Goal: Task Accomplishment & Management: Complete application form

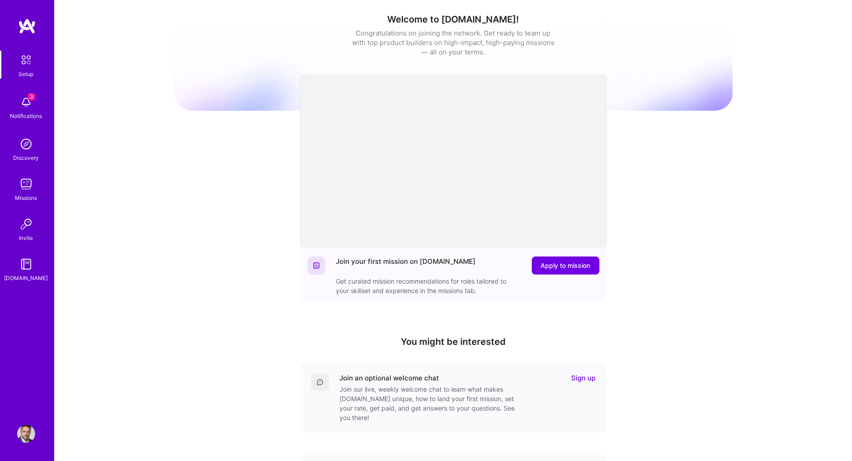
scroll to position [1, 0]
click at [25, 187] on img at bounding box center [26, 184] width 18 height 18
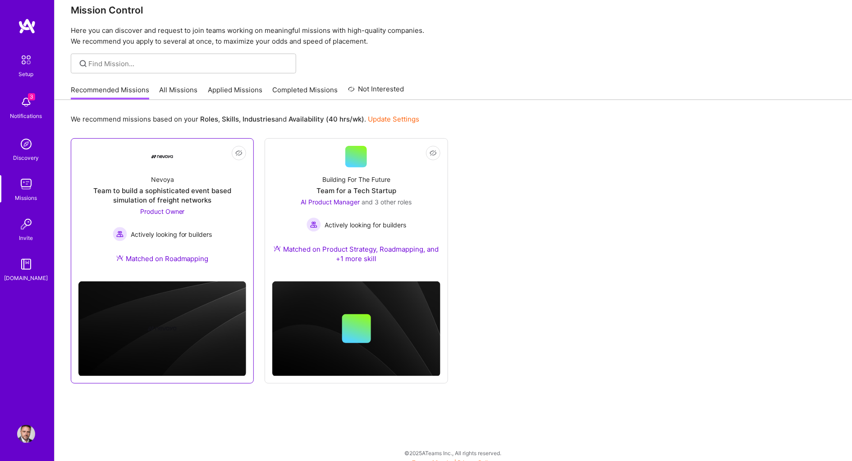
scroll to position [16, 0]
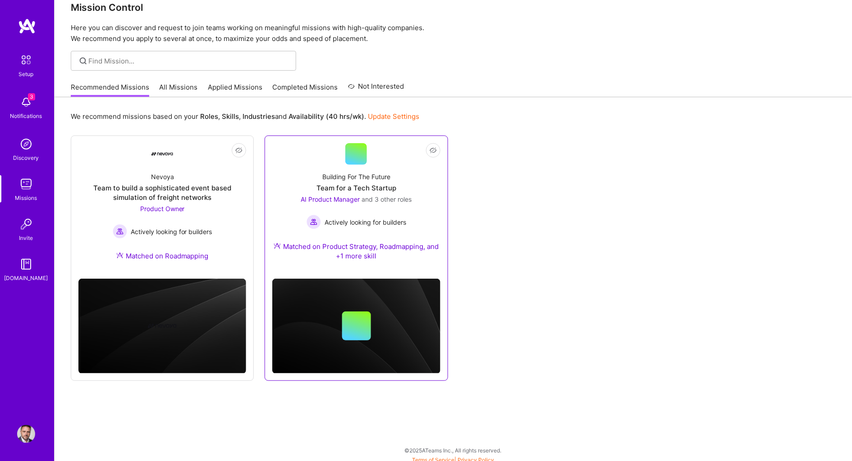
click at [293, 187] on div "Building For The Future Team for a Tech Startup AI Product Manager and 3 other …" at bounding box center [356, 218] width 168 height 107
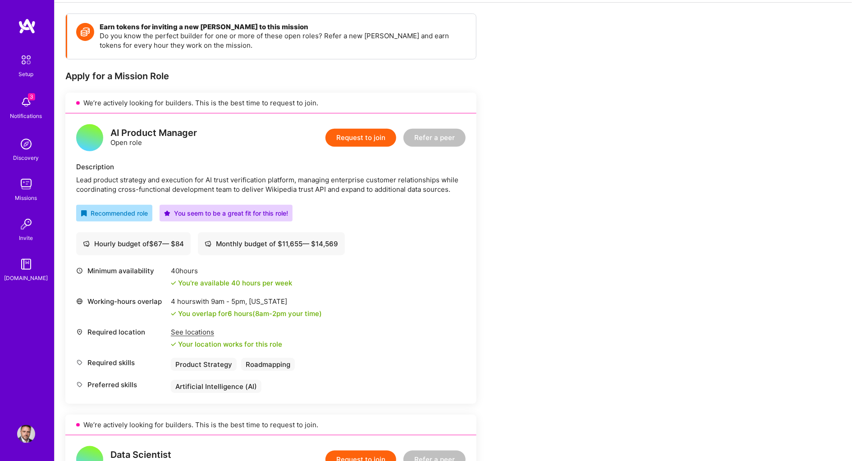
scroll to position [119, 0]
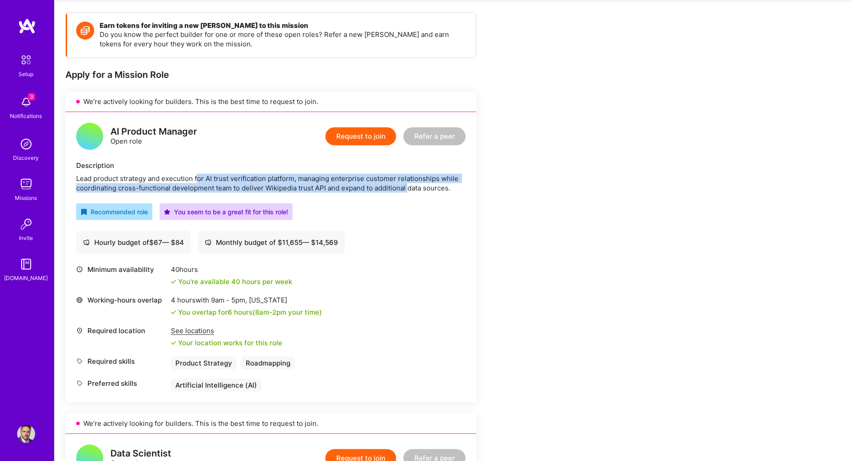
drag, startPoint x: 197, startPoint y: 176, endPoint x: 408, endPoint y: 187, distance: 211.2
click at [408, 187] on div "Lead product strategy and execution for AI trust verification platform, managin…" at bounding box center [270, 183] width 389 height 19
copy div "or AI trust verification platform, managing enterprise customer relationships w…"
click at [408, 187] on div "Lead product strategy and execution for AI trust verification platform, managin…" at bounding box center [270, 183] width 389 height 19
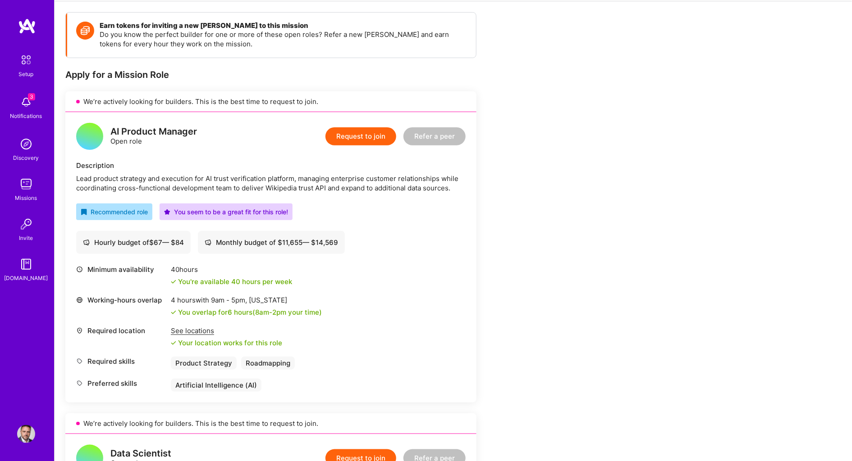
click at [354, 131] on button "Request to join" at bounding box center [360, 137] width 71 height 18
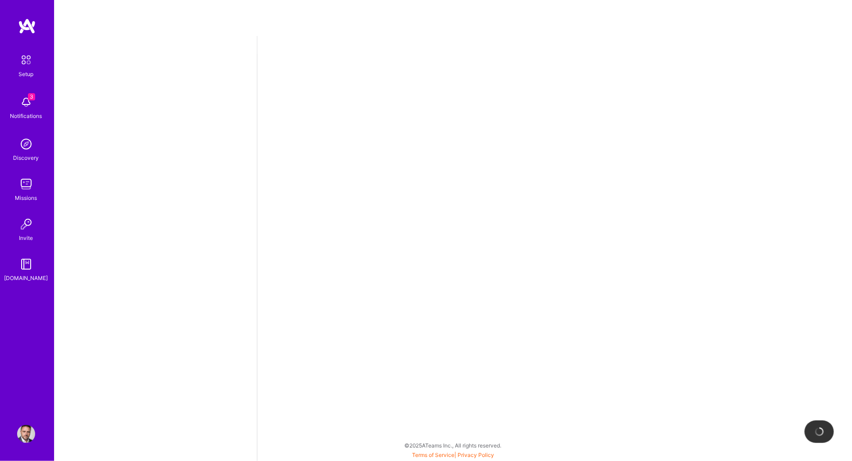
select select "US"
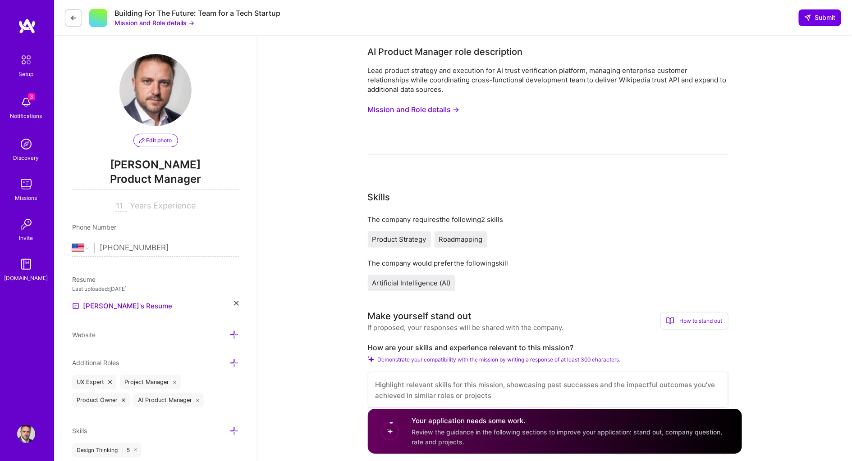
click at [401, 109] on button "Mission and Role details →" at bounding box center [414, 109] width 92 height 17
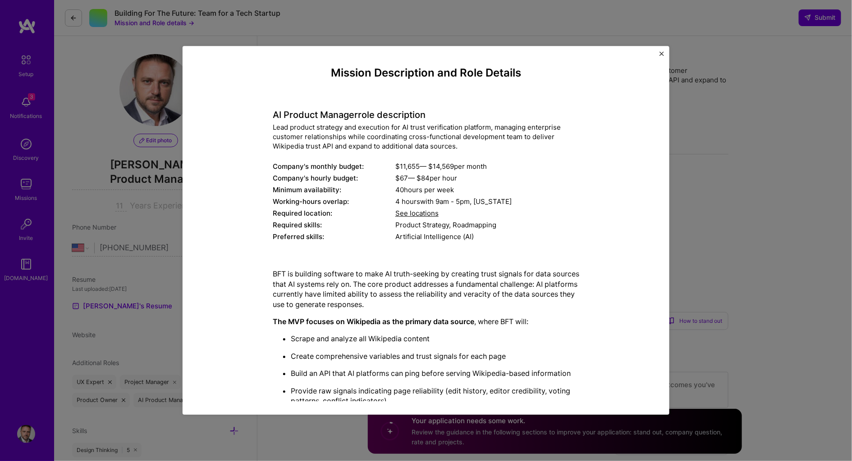
click at [395, 270] on p "BFT is building software to make AI truth-seeking by creating trust signals for…" at bounding box center [426, 289] width 306 height 41
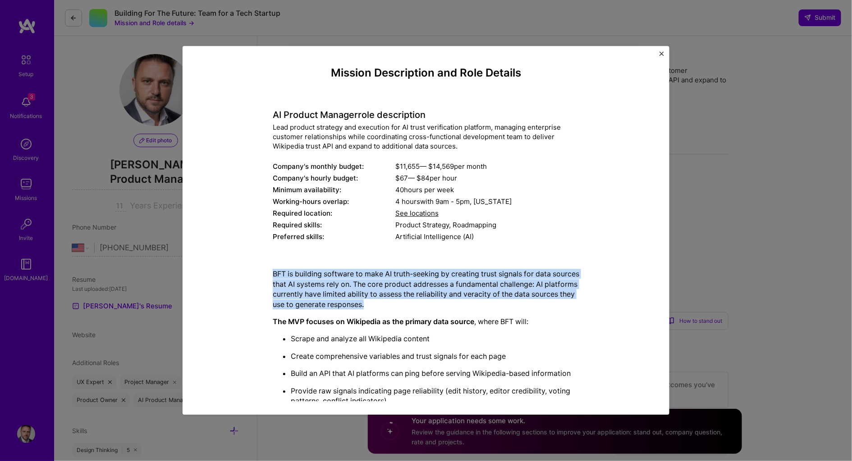
click at [395, 270] on p "BFT is building software to make AI truth-seeking by creating trust signals for…" at bounding box center [426, 289] width 306 height 41
copy p "BFT is building software to make AI truth-seeking by creating trust signals for…"
click at [385, 283] on p "BFT is building software to make AI truth-seeking by creating trust signals for…" at bounding box center [426, 289] width 306 height 41
drag, startPoint x: 308, startPoint y: 277, endPoint x: 454, endPoint y: 302, distance: 148.2
click at [454, 303] on p "BFT is building software to make AI truth-seeking by creating trust signals for…" at bounding box center [426, 289] width 306 height 41
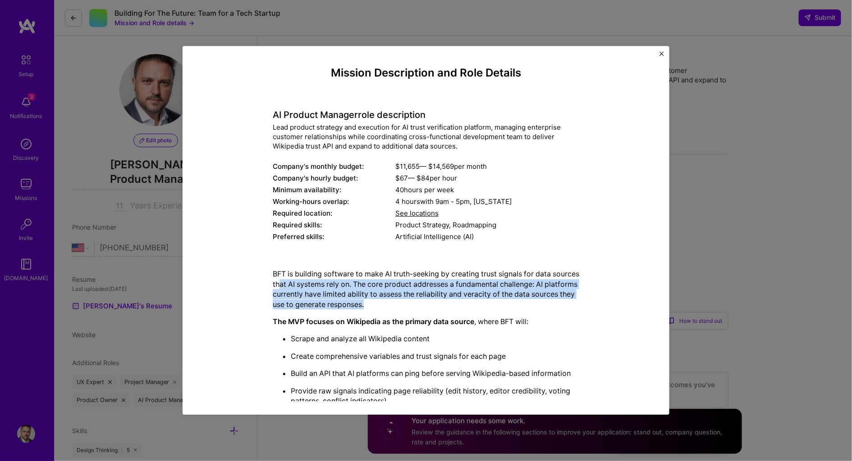
copy p "at AI systems rely on. The core product addresses a fundamental challenge: AI p…"
click at [338, 279] on p "BFT is building software to make AI truth-seeking by creating trust signals for…" at bounding box center [426, 289] width 306 height 41
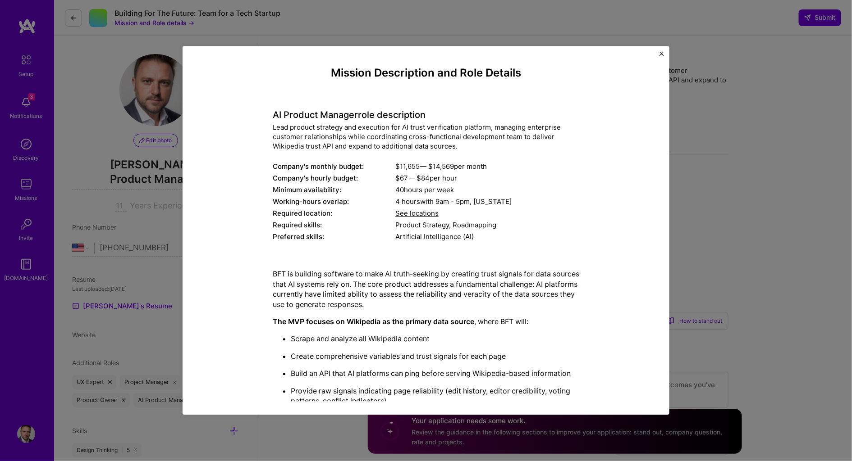
click at [695, 205] on div "Mission Description and Role Details AI Product Manager role description Lead p…" at bounding box center [426, 230] width 852 height 461
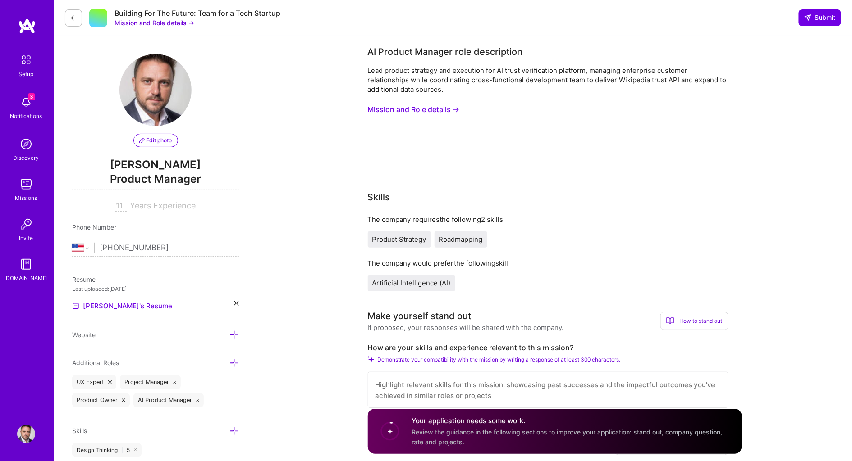
click at [444, 104] on button "Mission and Role details →" at bounding box center [414, 109] width 92 height 17
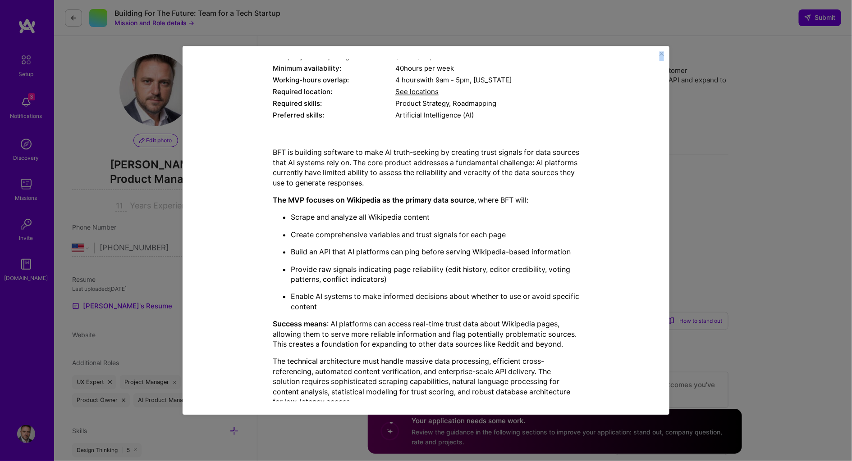
scroll to position [163, 0]
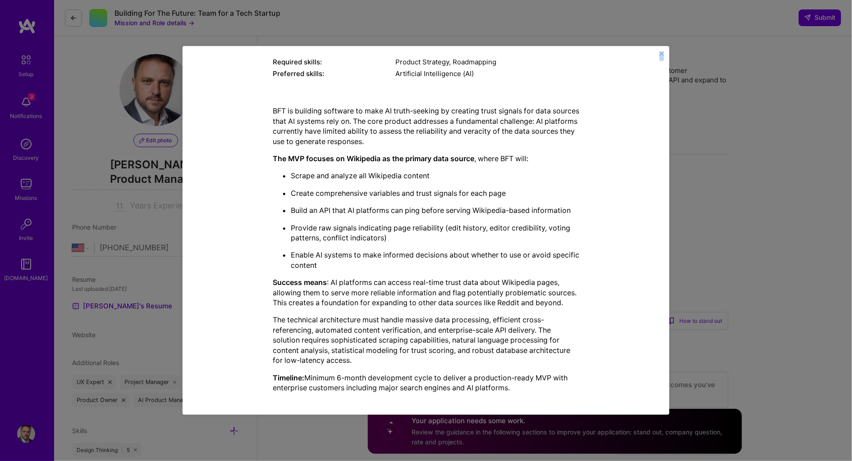
drag, startPoint x: 273, startPoint y: 125, endPoint x: 525, endPoint y: 386, distance: 362.7
click at [525, 386] on div "Mission Description and Role Details AI Product Manager role description Lead p…" at bounding box center [426, 152] width 306 height 497
copy div "Lore ipsumdo sitametc adi elitseddo eiu TE incid utlaboreetdo magnaali, enimadm…"
click at [662, 50] on div "Mission Description and Role Details AI Product Manager role description Lead p…" at bounding box center [426, 230] width 487 height 369
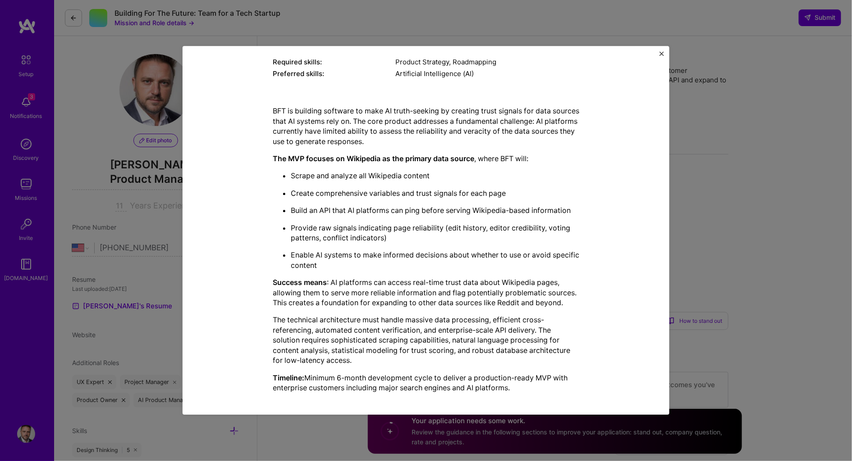
click at [662, 53] on img "Close" at bounding box center [661, 53] width 5 height 5
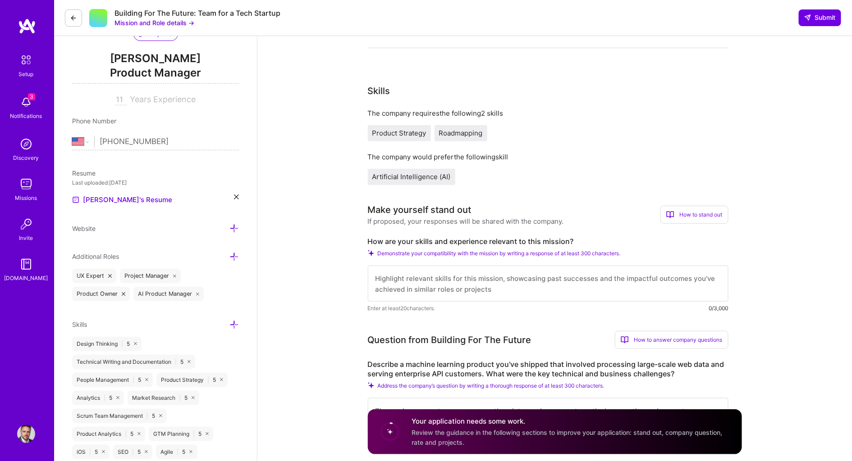
scroll to position [128, 0]
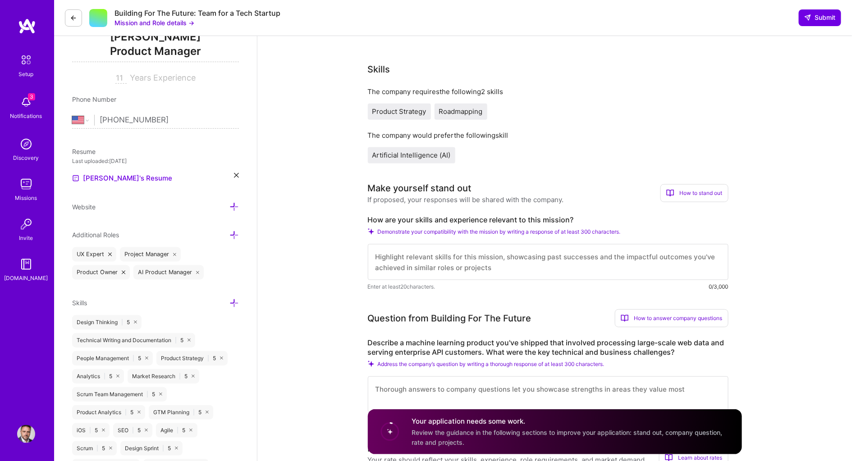
click at [405, 254] on textarea at bounding box center [548, 262] width 361 height 36
paste textarea "L ipsum dolo s ametco ad elitsed doeiusmodt incidi Utlabor, Etdolore, M8A EniM,…"
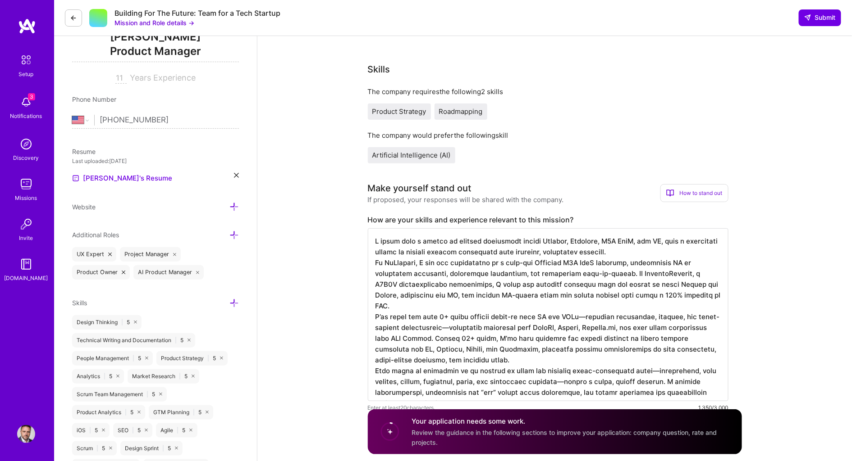
click at [633, 245] on textarea at bounding box center [548, 314] width 361 height 173
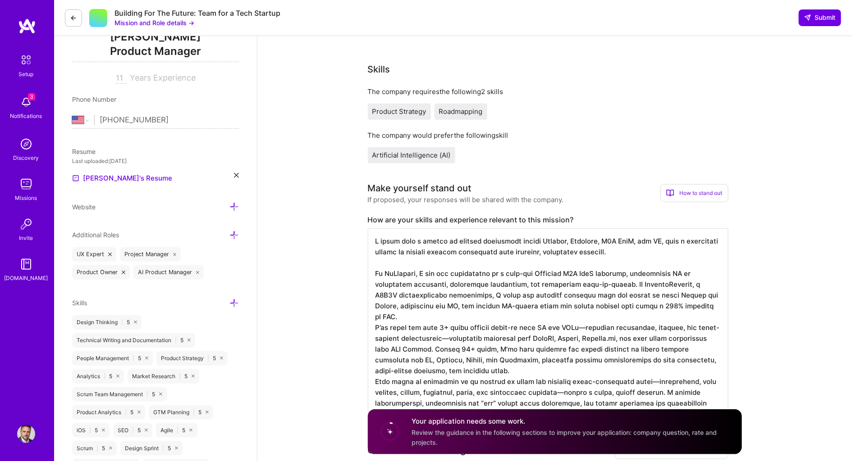
click at [486, 300] on textarea at bounding box center [548, 320] width 361 height 184
click at [501, 353] on textarea at bounding box center [548, 320] width 361 height 184
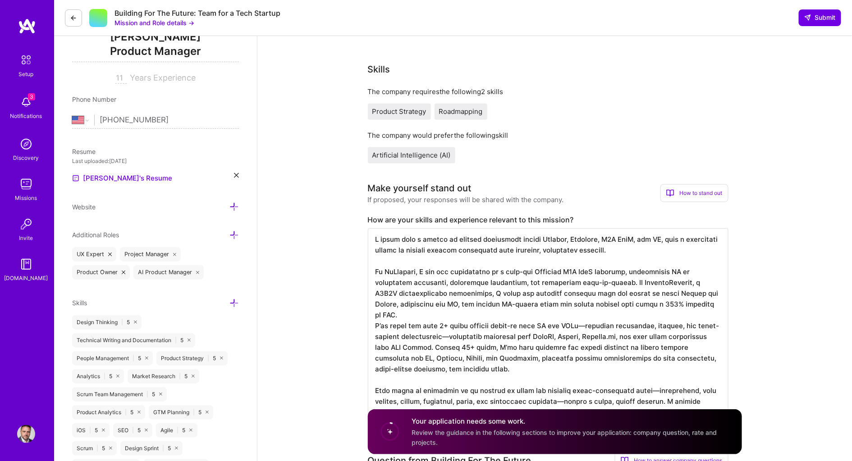
scroll to position [1, 0]
click at [590, 311] on textarea at bounding box center [548, 325] width 361 height 194
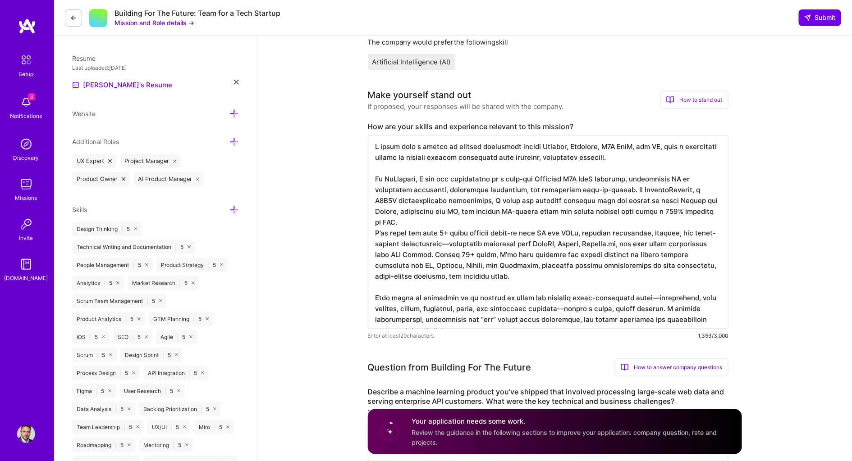
scroll to position [226, 0]
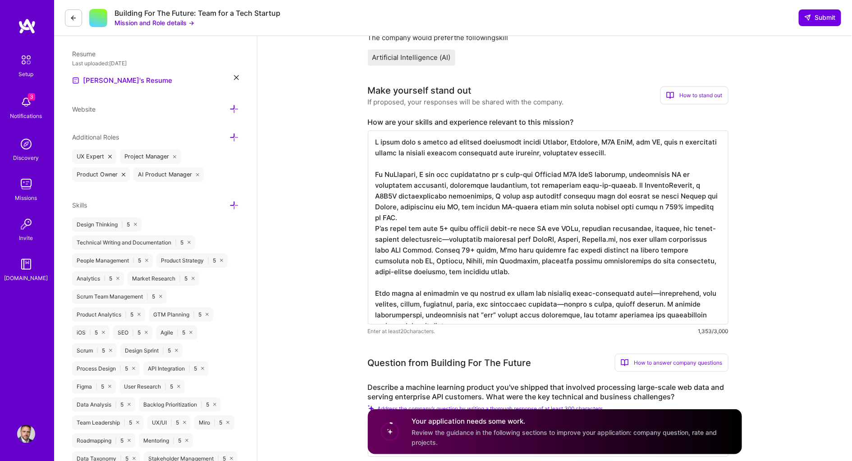
click at [650, 271] on textarea at bounding box center [548, 228] width 361 height 194
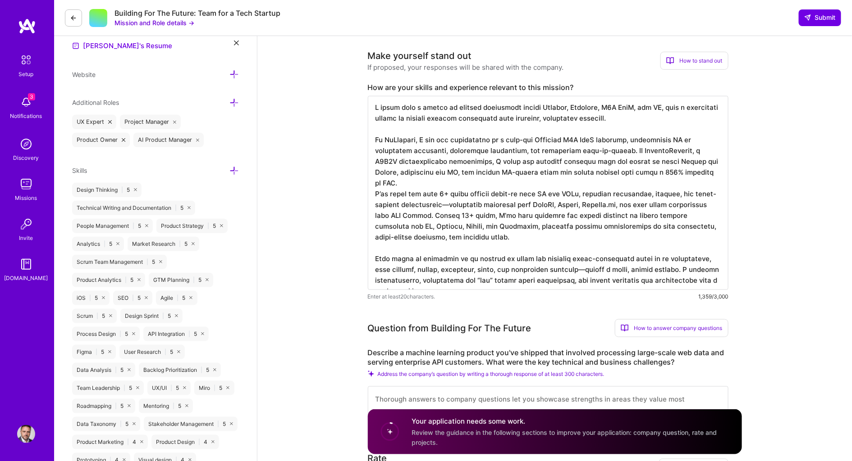
scroll to position [262, 0]
click at [567, 250] on textarea at bounding box center [548, 192] width 361 height 194
click at [666, 249] on textarea at bounding box center [548, 192] width 361 height 194
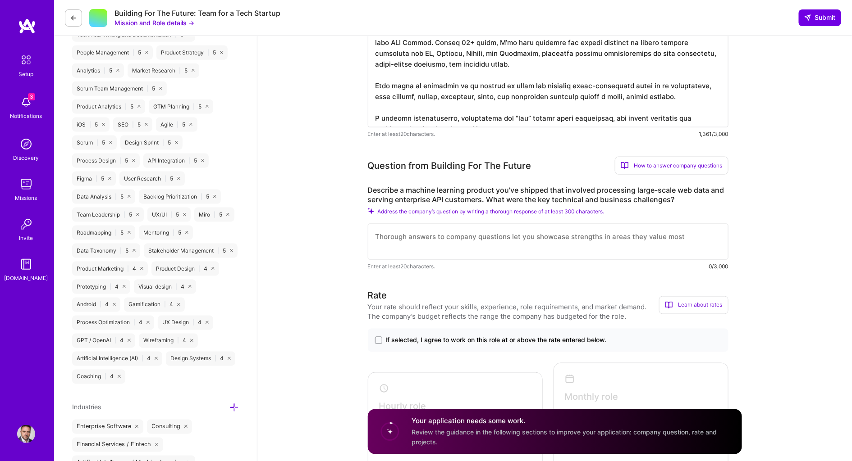
scroll to position [451, 0]
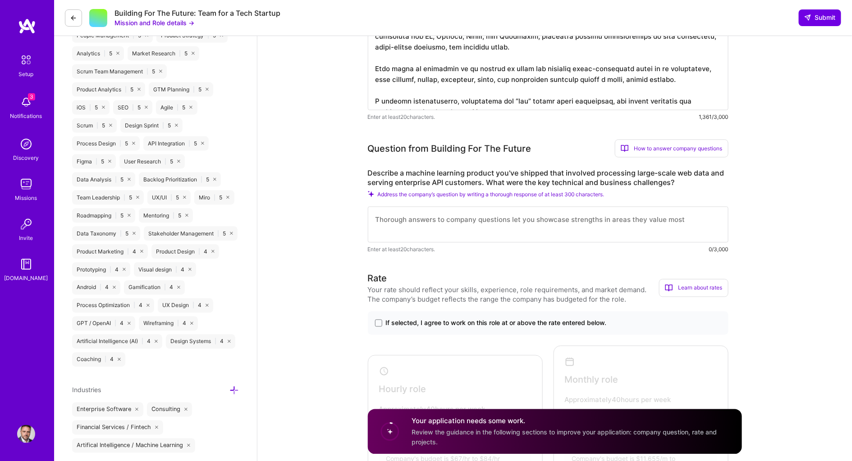
type textarea "L ipsum dolo s ametco ad elitsed doeiusmodt incidi Utlabor, Etdolore, M6A EniM,…"
click at [484, 169] on label "Describe a machine learning product you've shipped that involved processing lar…" at bounding box center [548, 178] width 361 height 19
copy label "product"
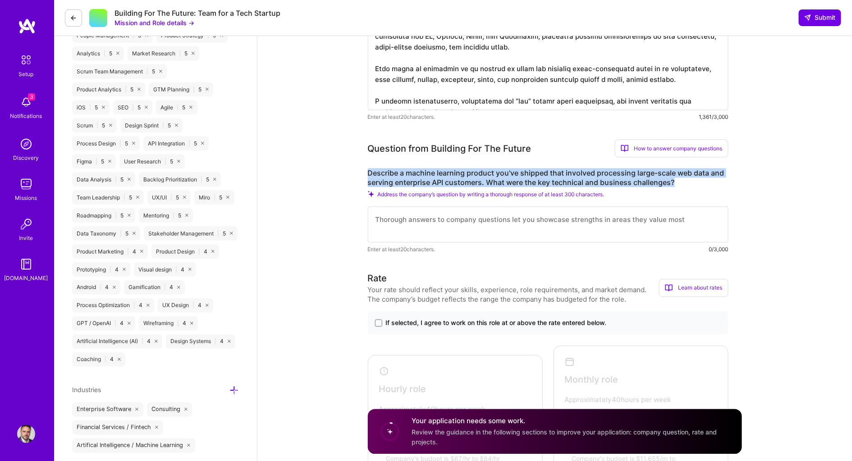
click at [484, 169] on label "Describe a machine learning product you've shipped that involved processing lar…" at bounding box center [548, 178] width 361 height 19
copy label "Describe a machine learning product you've shipped that involved processing lar…"
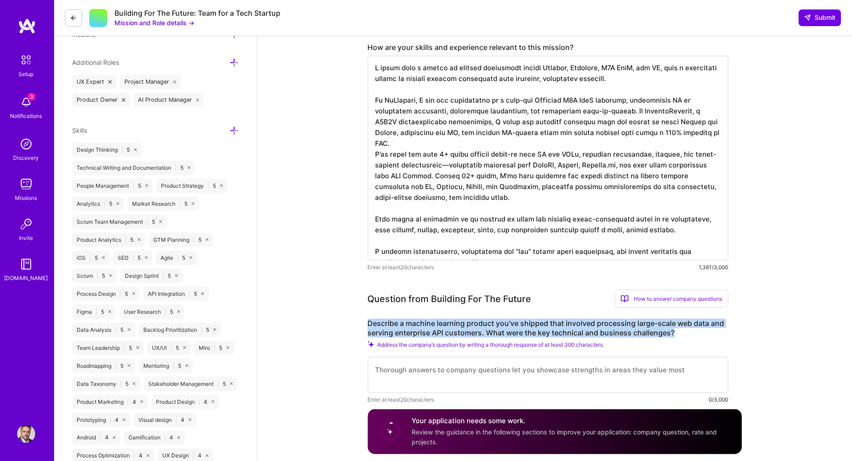
scroll to position [331, 0]
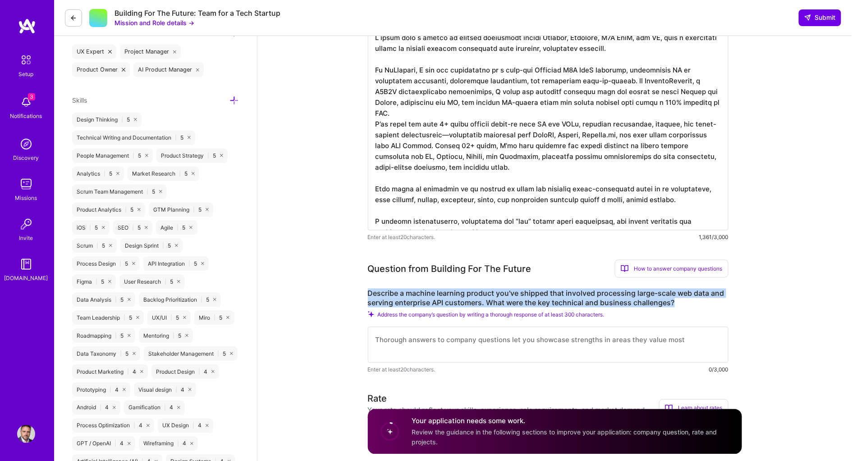
copy label "Describe a machine learning product you've shipped that involved processing lar…"
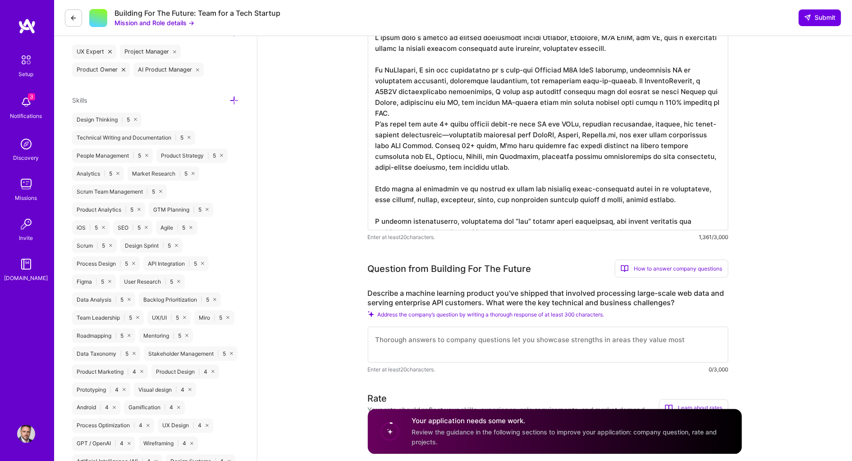
click at [430, 341] on textarea at bounding box center [548, 345] width 361 height 36
paste textarea "At [GEOGRAPHIC_DATA], I led the replacement of an aging OCR system with a large…"
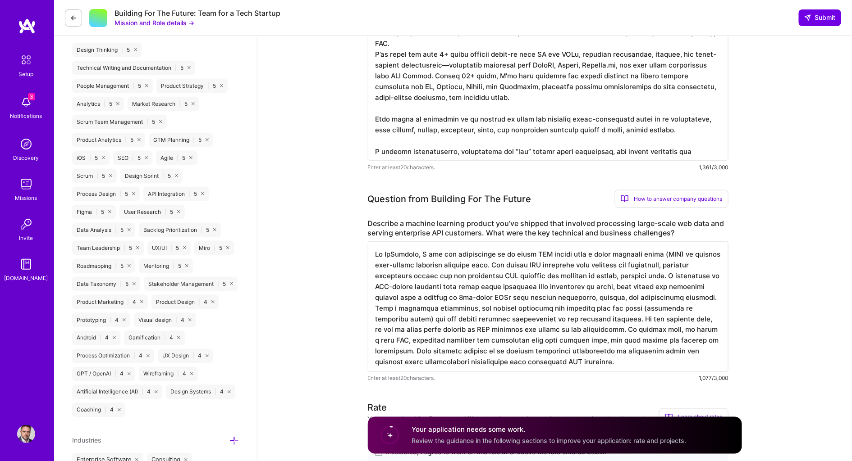
scroll to position [406, 0]
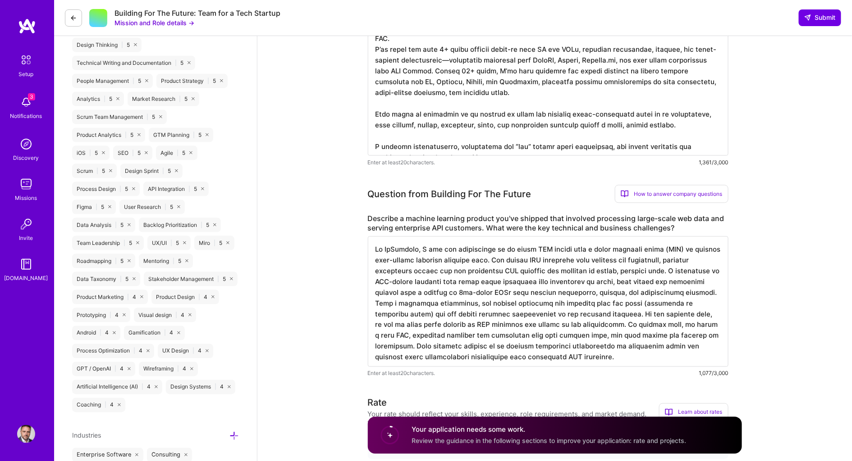
click at [373, 298] on textarea at bounding box center [548, 302] width 361 height 131
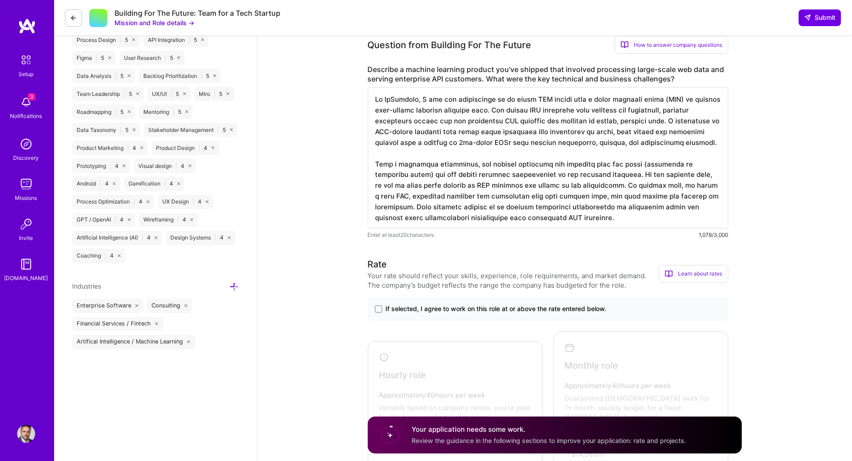
scroll to position [577, 0]
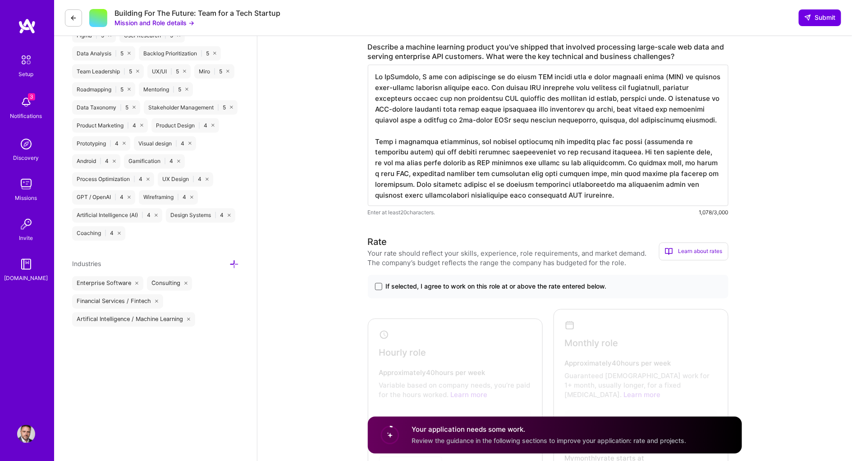
type textarea "At [GEOGRAPHIC_DATA], I led the replacement of an aging OCR system with a large…"
click at [375, 283] on span at bounding box center [378, 286] width 7 height 7
click at [0, 0] on input "If selected, I agree to work on this role at or above the rate entered below." at bounding box center [0, 0] width 0 height 0
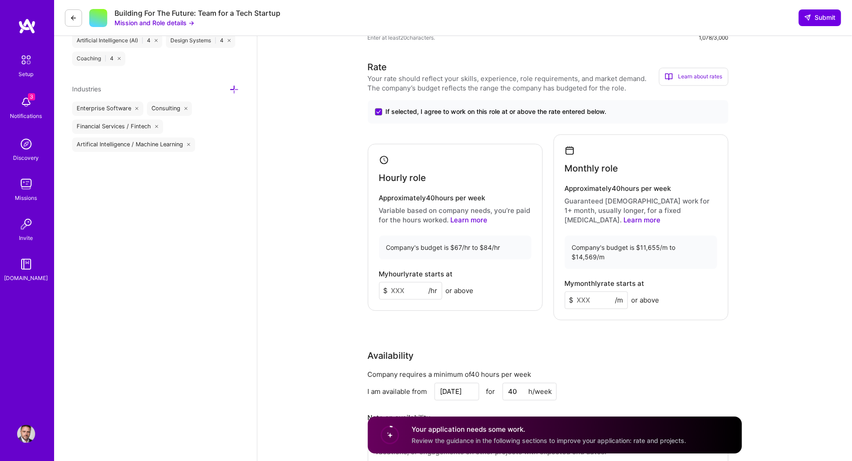
scroll to position [758, 0]
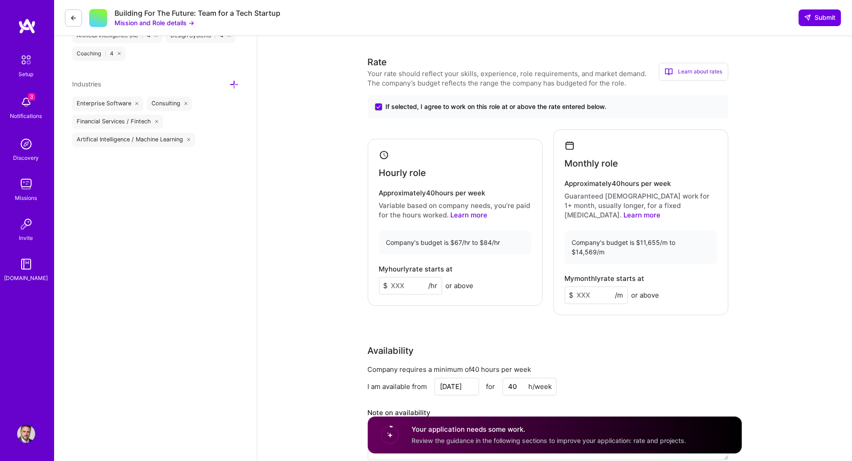
click at [407, 277] on input at bounding box center [410, 286] width 63 height 18
type input "84"
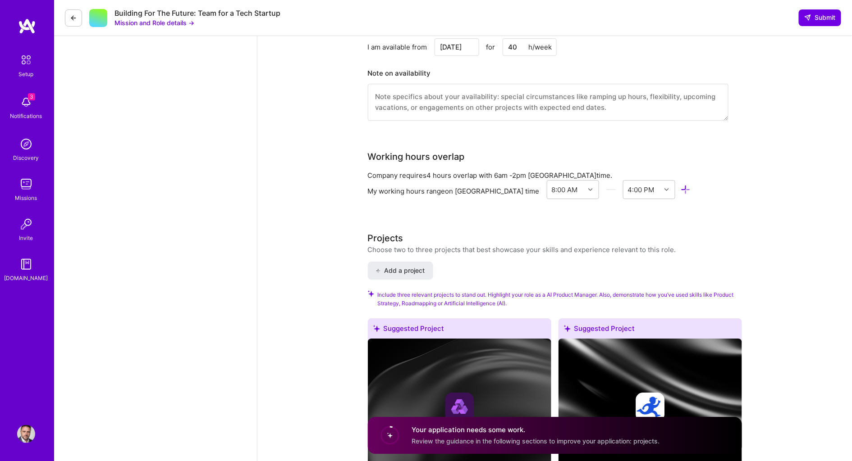
scroll to position [1095, 0]
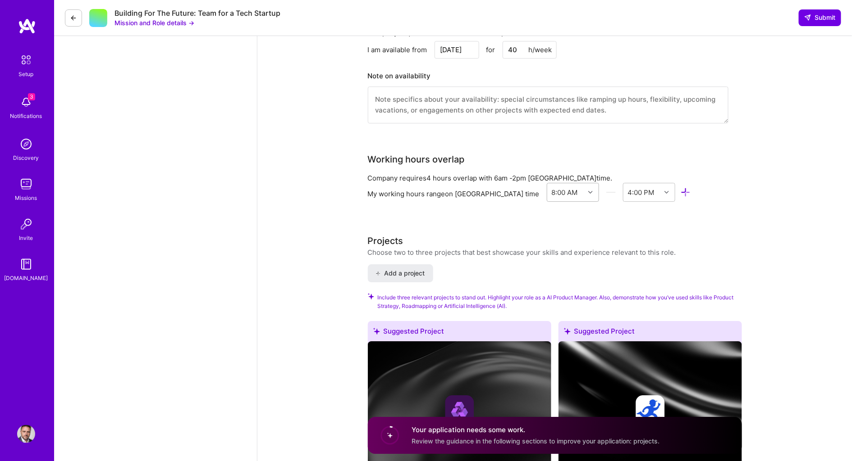
click at [584, 187] on div at bounding box center [591, 193] width 14 height 12
click at [547, 299] on div "6:00 AM" at bounding box center [573, 307] width 53 height 17
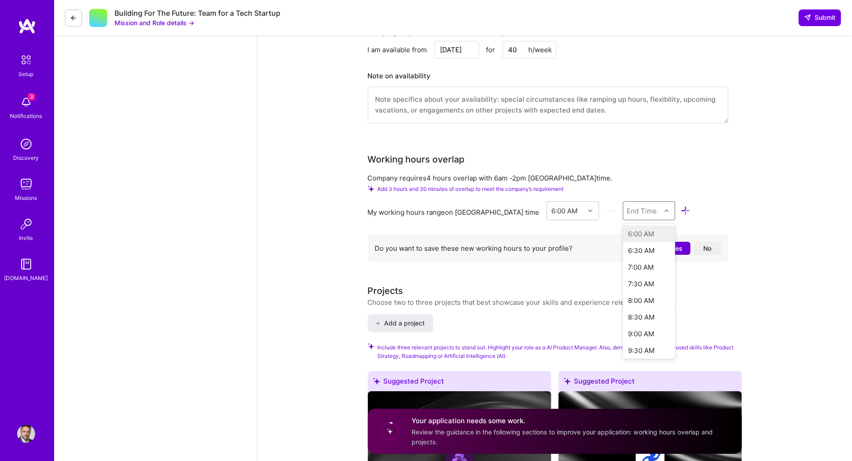
click at [626, 206] on div "End Time" at bounding box center [641, 210] width 30 height 9
click at [623, 306] on div "2:00 PM" at bounding box center [649, 314] width 53 height 17
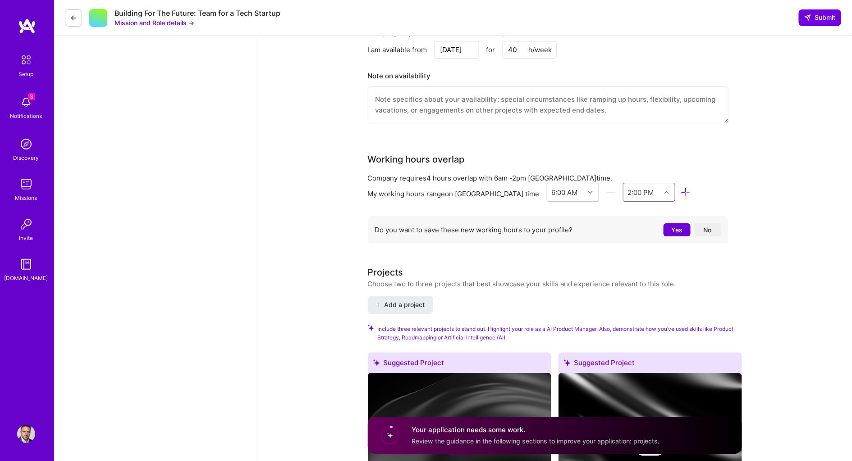
click at [709, 224] on button "No" at bounding box center [707, 230] width 27 height 13
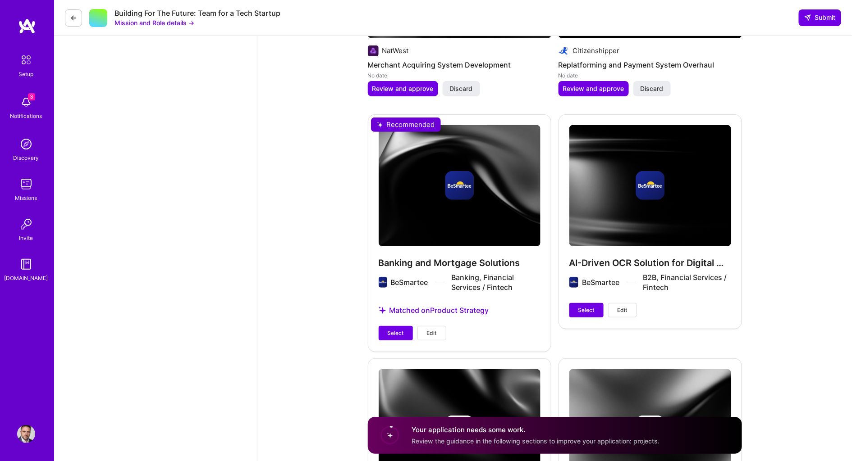
scroll to position [1538, 0]
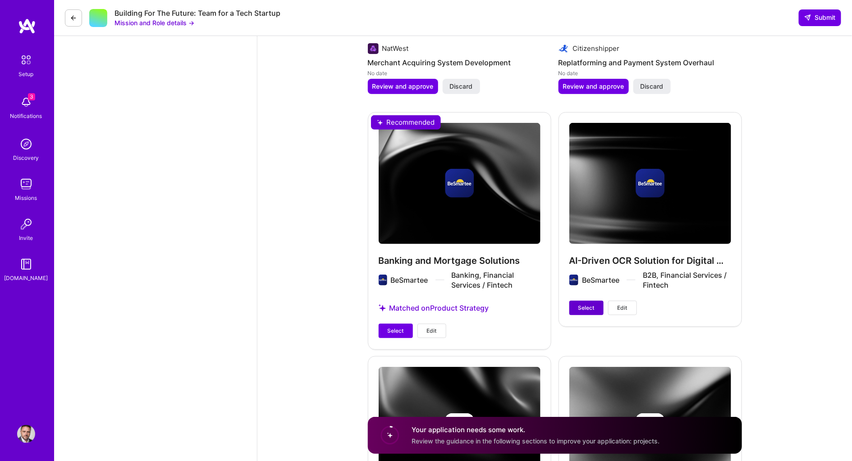
click at [581, 304] on span "Select" at bounding box center [586, 308] width 16 height 8
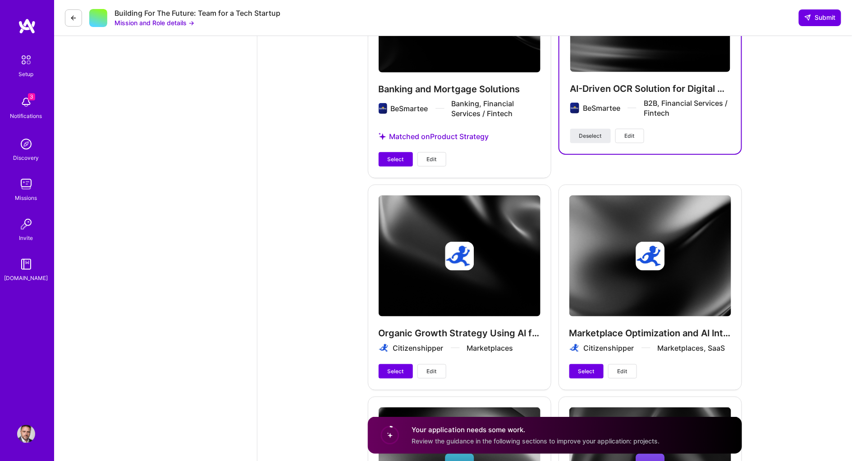
scroll to position [1584, 0]
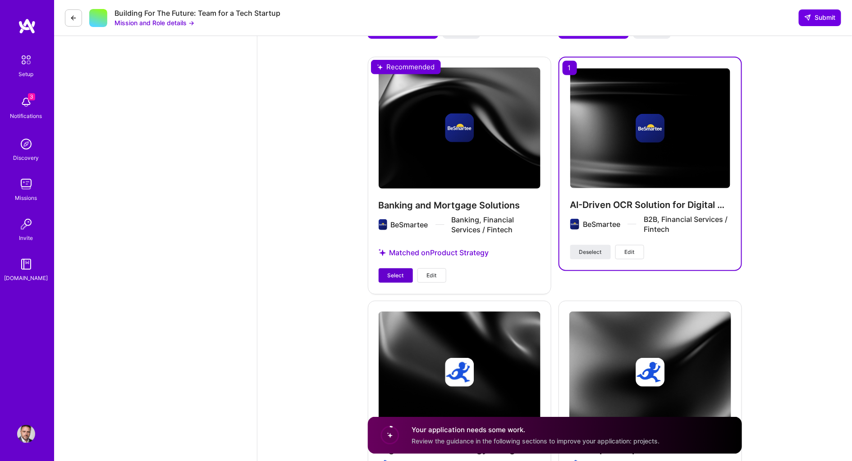
click at [393, 272] on span "Select" at bounding box center [396, 276] width 16 height 8
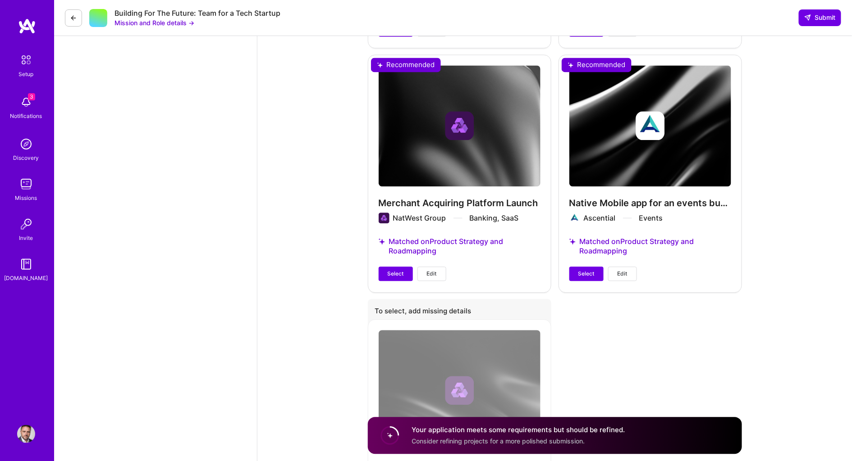
scroll to position [2247, 0]
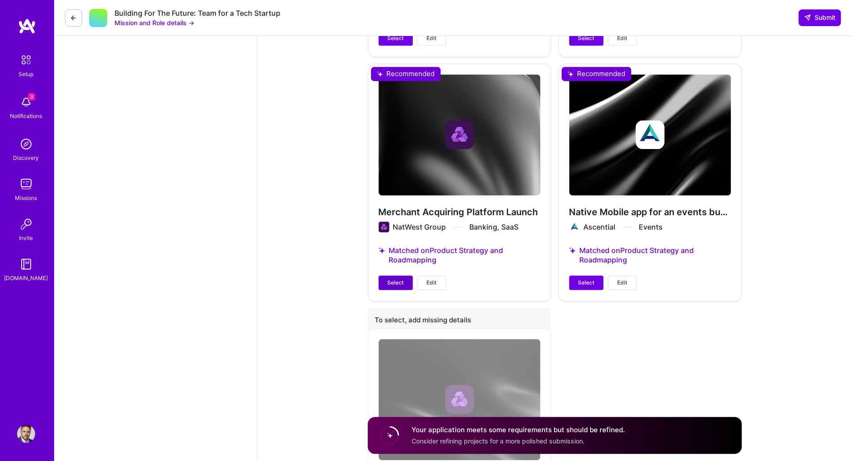
click at [388, 279] on span "Select" at bounding box center [396, 283] width 16 height 8
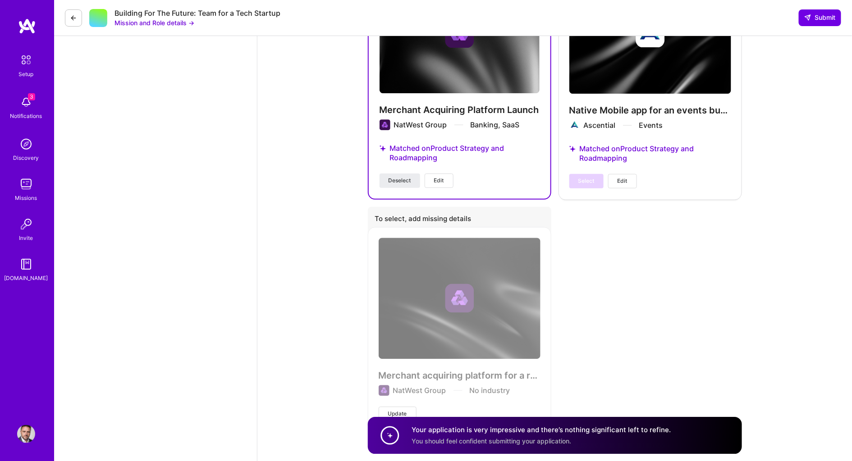
scroll to position [2329, 0]
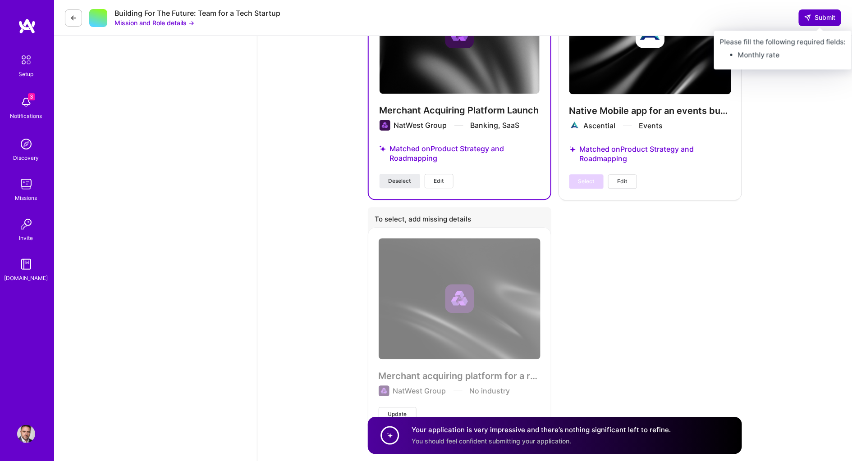
click at [831, 23] on button "Submit" at bounding box center [820, 17] width 42 height 16
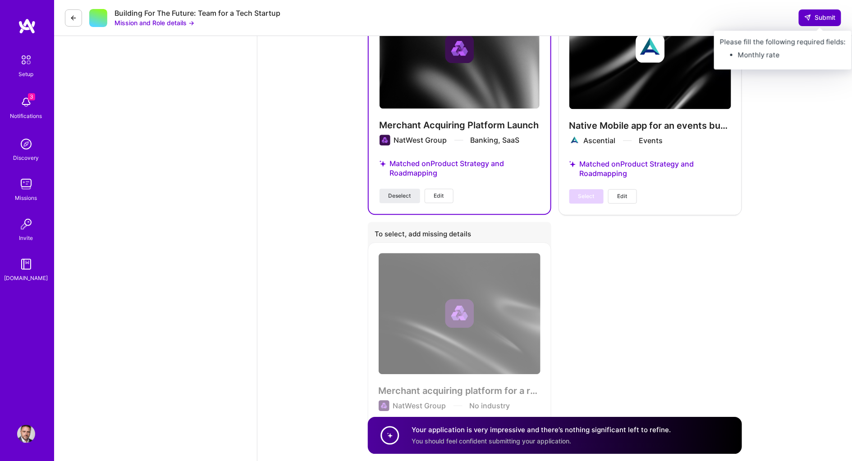
click at [815, 16] on span "Submit" at bounding box center [820, 17] width 32 height 9
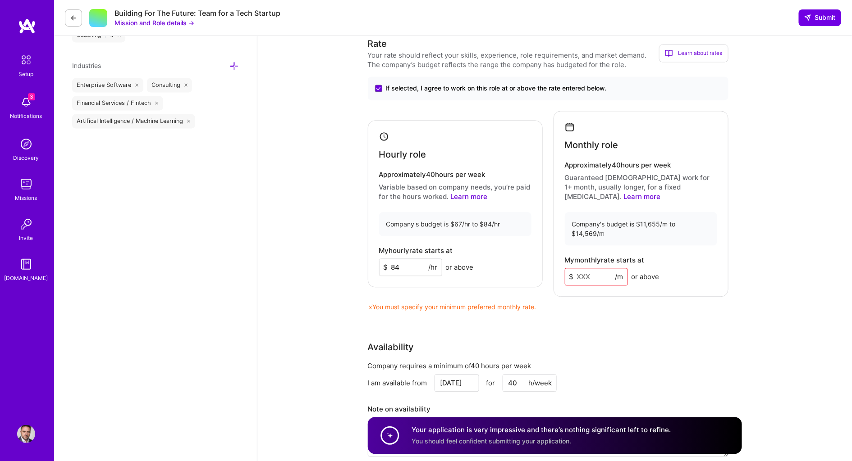
scroll to position [767, 0]
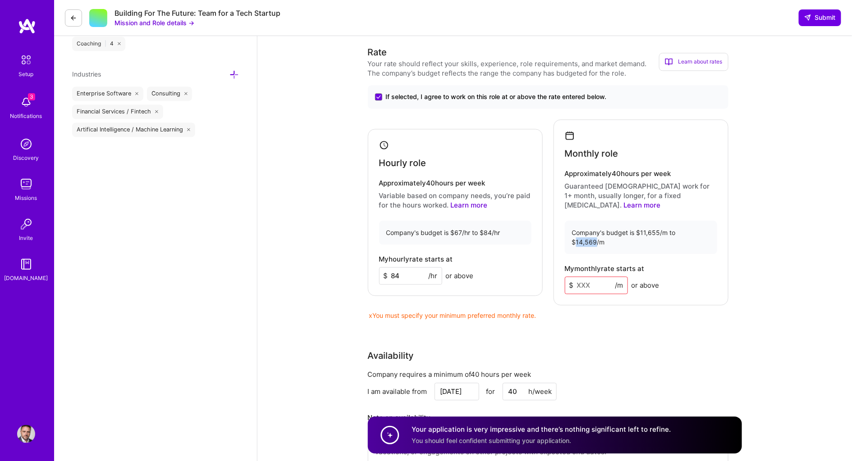
drag, startPoint x: 679, startPoint y: 212, endPoint x: 699, endPoint y: 212, distance: 20.3
click at [699, 221] on div "Company's budget is $11,655/m to $14,569/m" at bounding box center [641, 237] width 152 height 33
copy div "14,569"
click at [584, 277] on input at bounding box center [596, 286] width 63 height 18
paste input
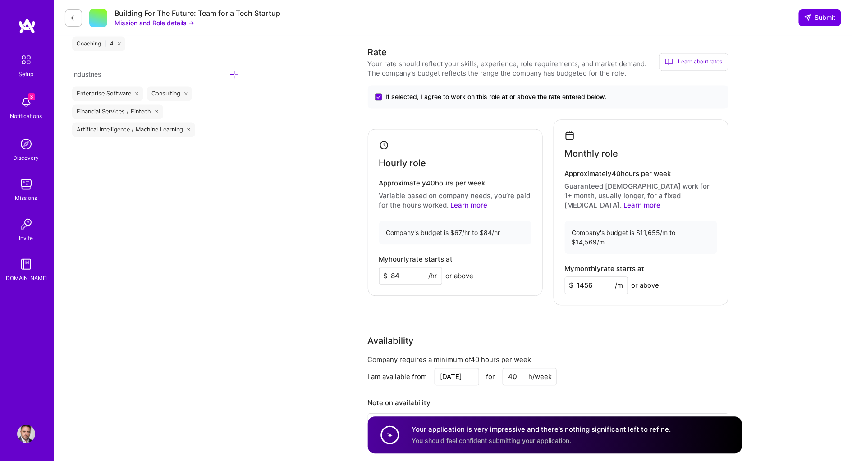
type input "14569"
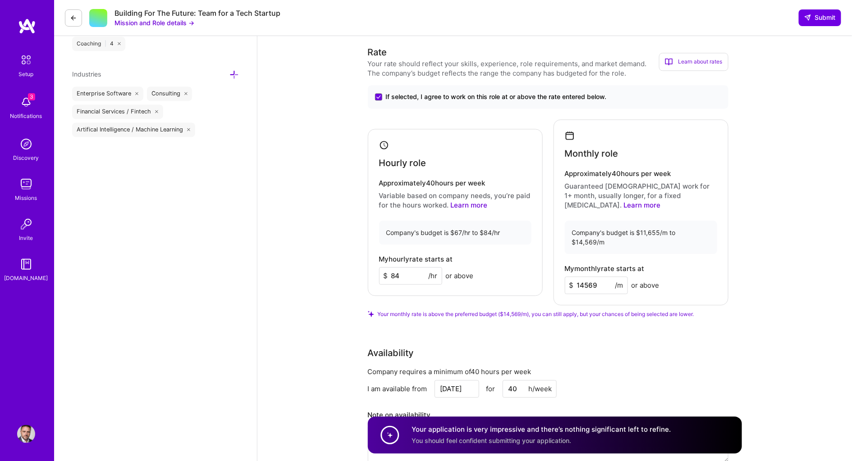
click at [584, 277] on input "14569" at bounding box center [596, 286] width 63 height 18
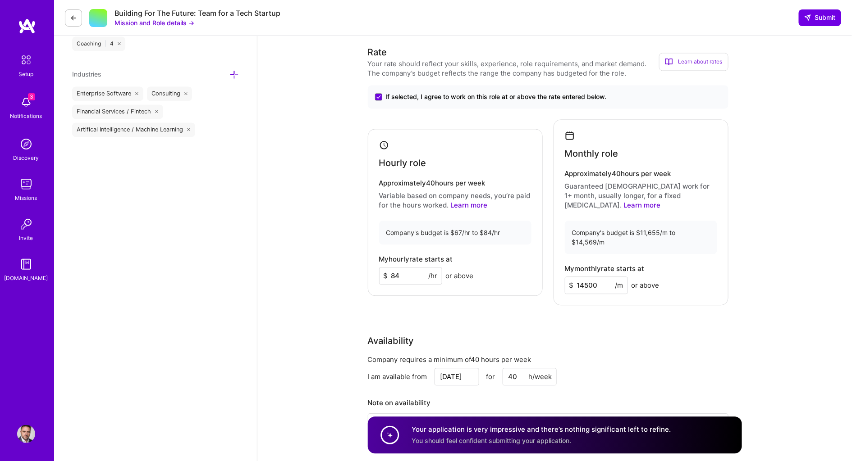
type input "14500"
click at [639, 297] on div "Rate Your rate should reflect your skills, experience, role requirements, and m…" at bounding box center [555, 254] width 374 height 416
click at [813, 14] on span "Submit" at bounding box center [820, 17] width 32 height 9
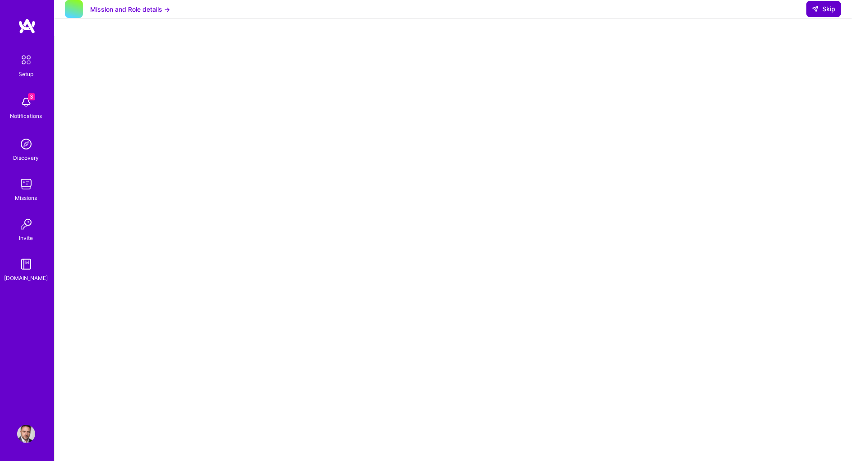
click at [830, 14] on span "Skip" at bounding box center [824, 9] width 24 height 9
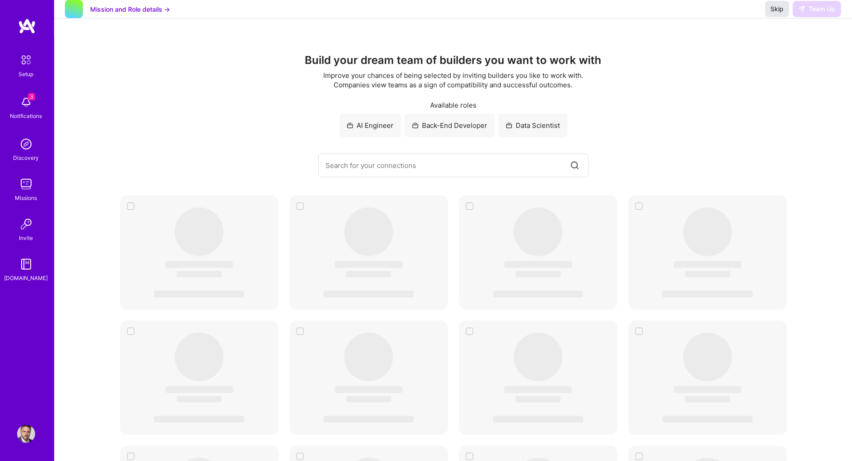
click at [776, 14] on span "Skip" at bounding box center [777, 9] width 13 height 9
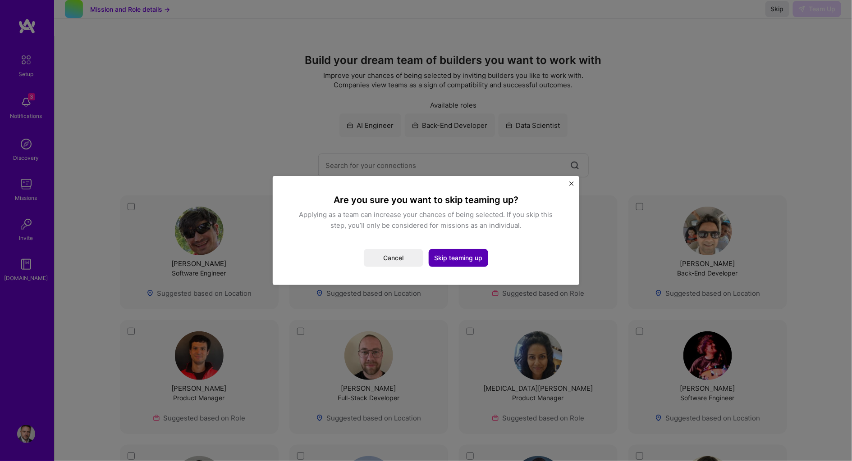
click at [458, 261] on button "Skip teaming up" at bounding box center [458, 258] width 59 height 18
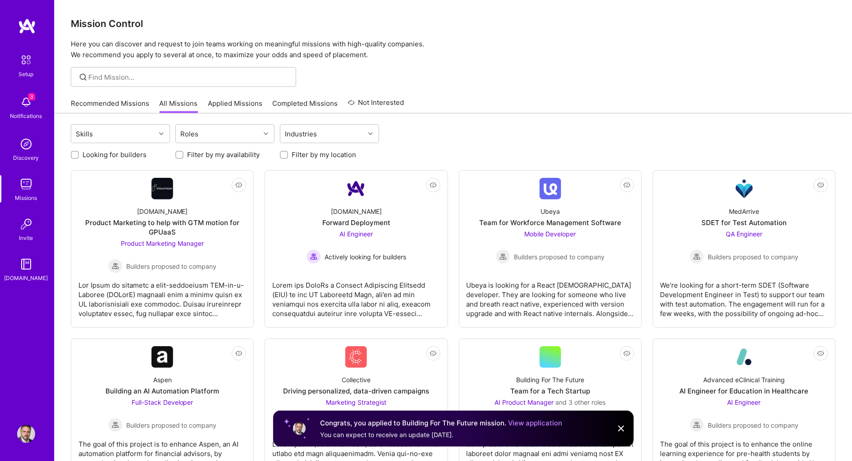
click at [27, 189] on img at bounding box center [26, 184] width 18 height 18
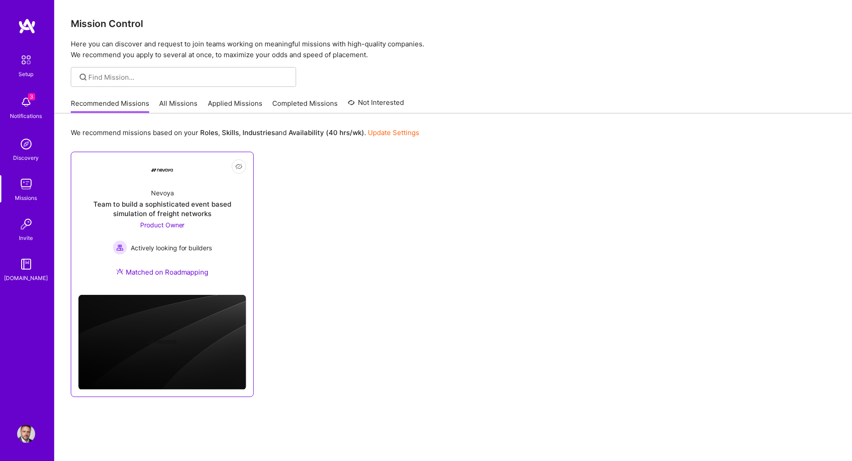
click at [151, 200] on div "Team to build a sophisticated event based simulation of freight networks" at bounding box center [162, 209] width 168 height 19
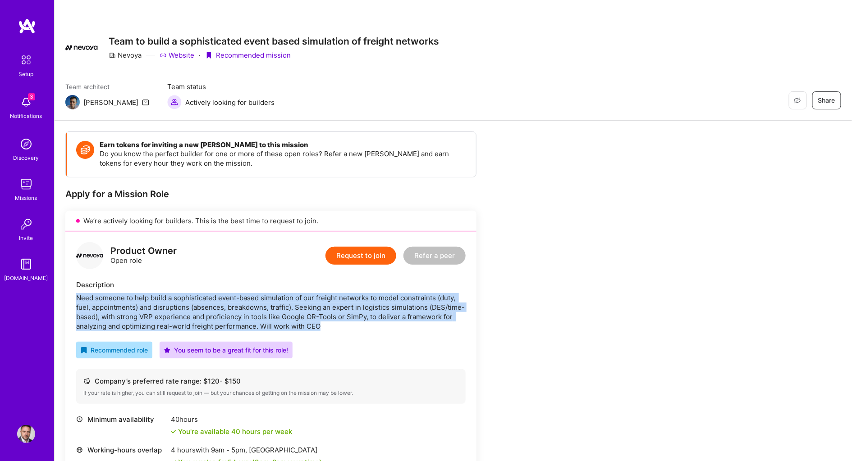
drag, startPoint x: 148, startPoint y: 289, endPoint x: 365, endPoint y: 319, distance: 218.4
click at [365, 319] on div "Description Need someone to help build a sophisticated event-based simulation o…" at bounding box center [270, 305] width 389 height 51
copy div "Need someone to help build a sophisticated event-based simulation of our freigh…"
click at [365, 319] on div "Need someone to help build a sophisticated event-based simulation of our freigh…" at bounding box center [270, 312] width 389 height 38
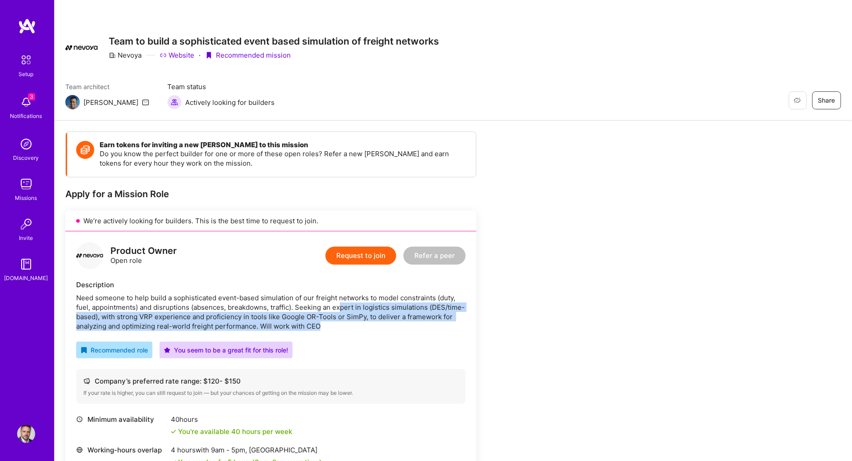
drag, startPoint x: 342, startPoint y: 305, endPoint x: 359, endPoint y: 323, distance: 25.2
click at [359, 323] on div "Need someone to help build a sophisticated event-based simulation of our freigh…" at bounding box center [270, 312] width 389 height 38
copy div "pert in logistics simulations (DES/time-based), with strong VRP experience and …"
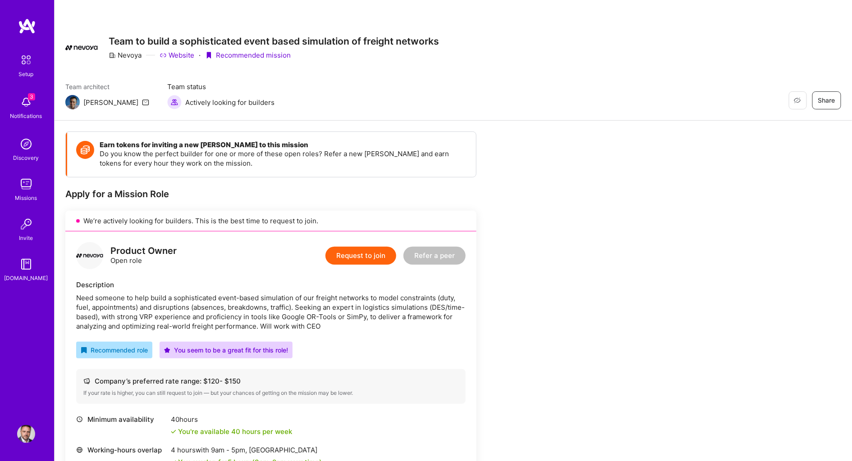
click at [292, 306] on div "Need someone to help build a sophisticated event-based simulation of our freigh…" at bounding box center [270, 312] width 389 height 38
